Goal: Information Seeking & Learning: Find specific fact

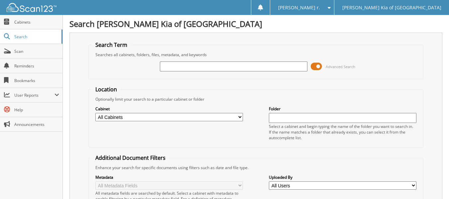
click at [246, 69] on input "text" at bounding box center [233, 66] width 147 height 10
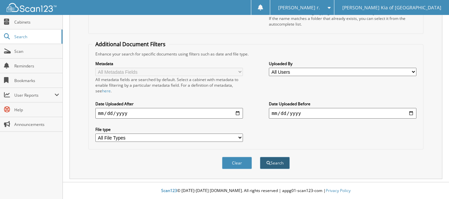
type input "2593537"
click at [272, 161] on button "Search" at bounding box center [275, 163] width 30 height 12
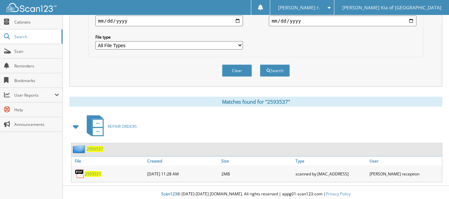
scroll to position [210, 0]
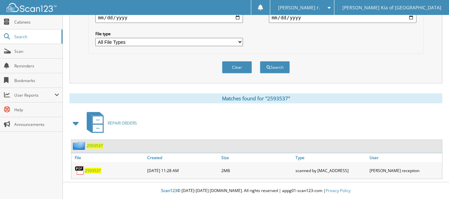
click at [96, 172] on span "2593537" at bounding box center [93, 171] width 16 height 6
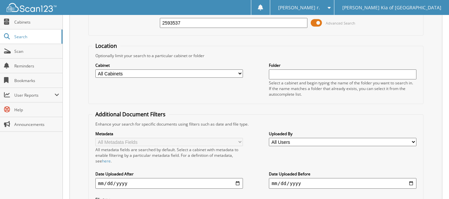
scroll to position [0, 0]
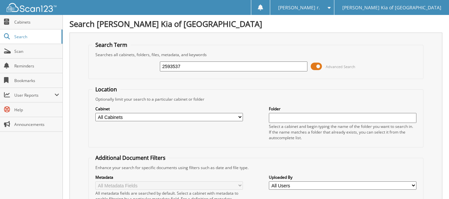
drag, startPoint x: 192, startPoint y: 66, endPoint x: -16, endPoint y: 42, distance: 209.6
type input "2593529"
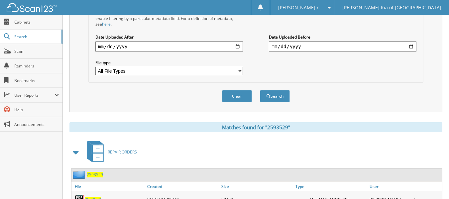
scroll to position [210, 0]
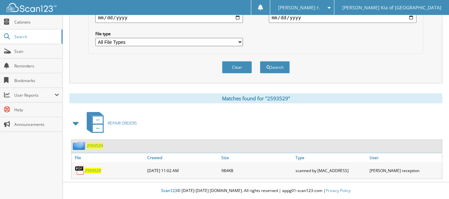
click at [97, 146] on span "2593529" at bounding box center [95, 146] width 16 height 6
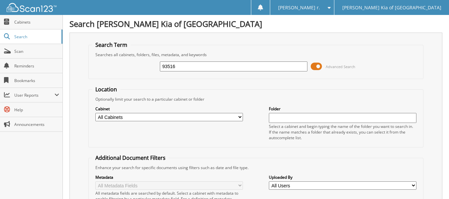
type input "93516"
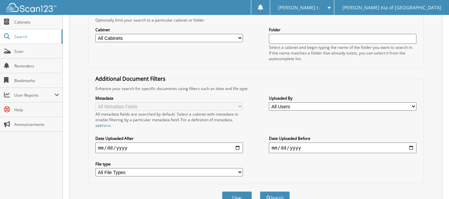
scroll to position [38, 0]
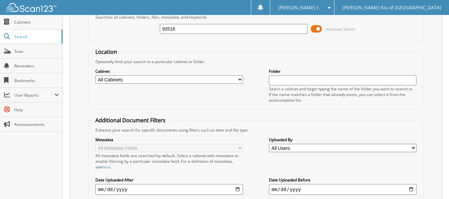
click at [162, 29] on input "93516" at bounding box center [233, 29] width 147 height 10
type input "2593516"
